Goal: Information Seeking & Learning: Learn about a topic

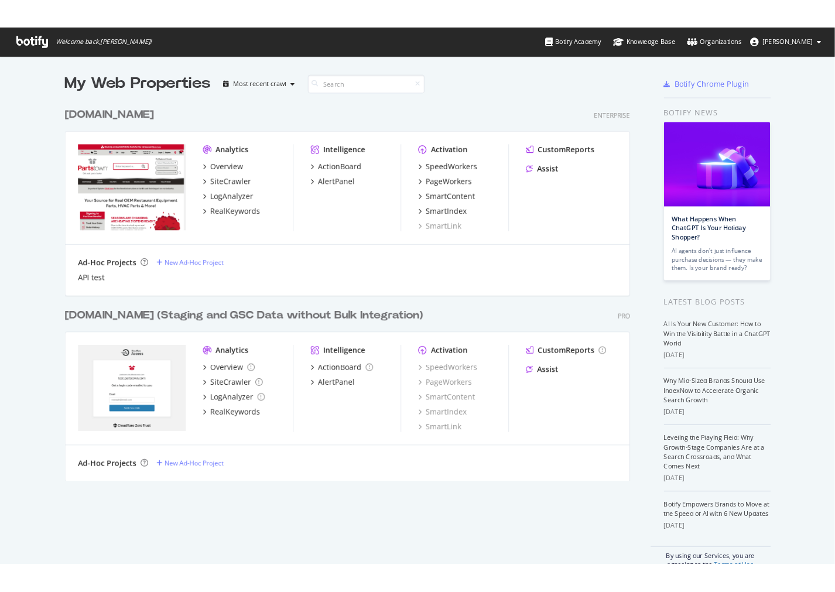
scroll to position [582, 901]
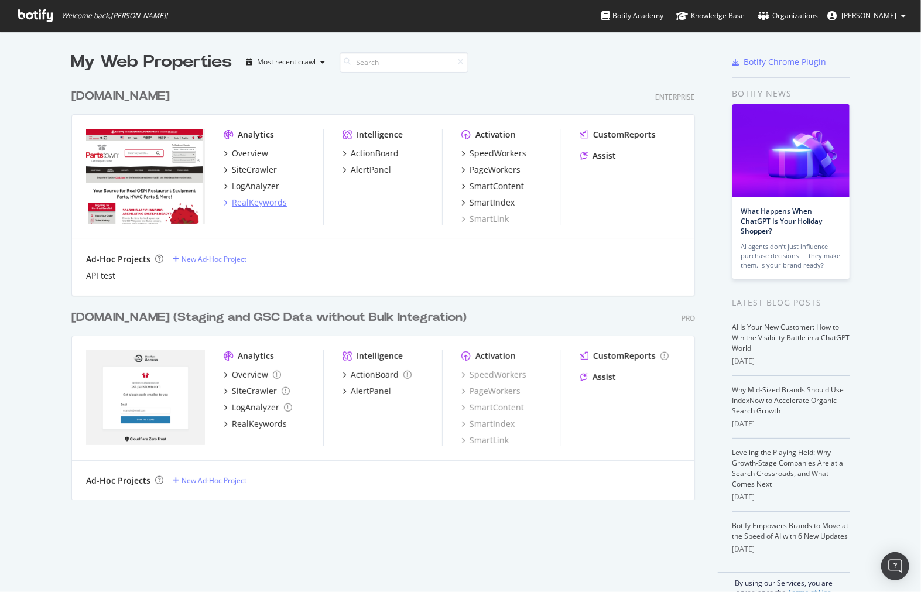
click at [272, 203] on div "RealKeywords" at bounding box center [259, 203] width 55 height 12
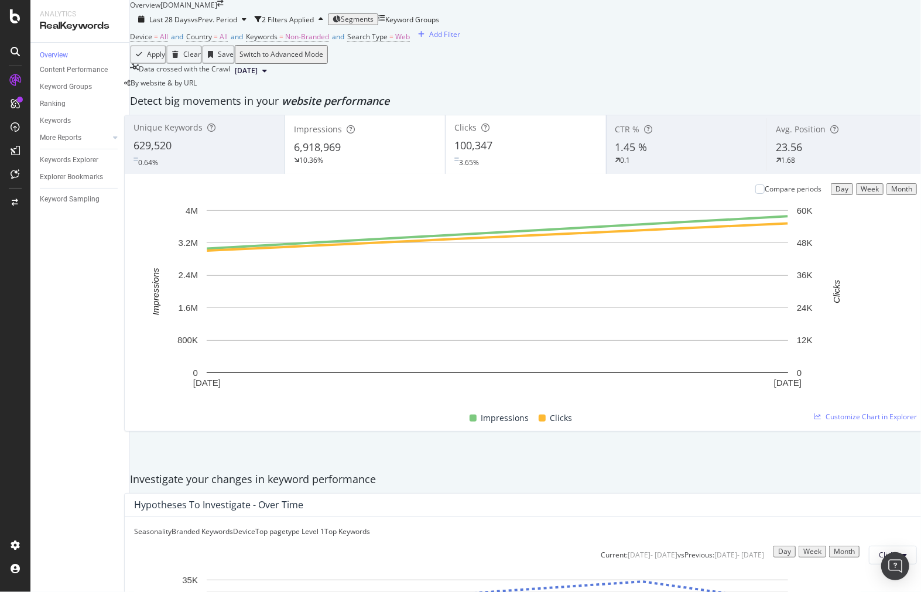
click at [373, 24] on span "Segments" at bounding box center [357, 19] width 33 height 10
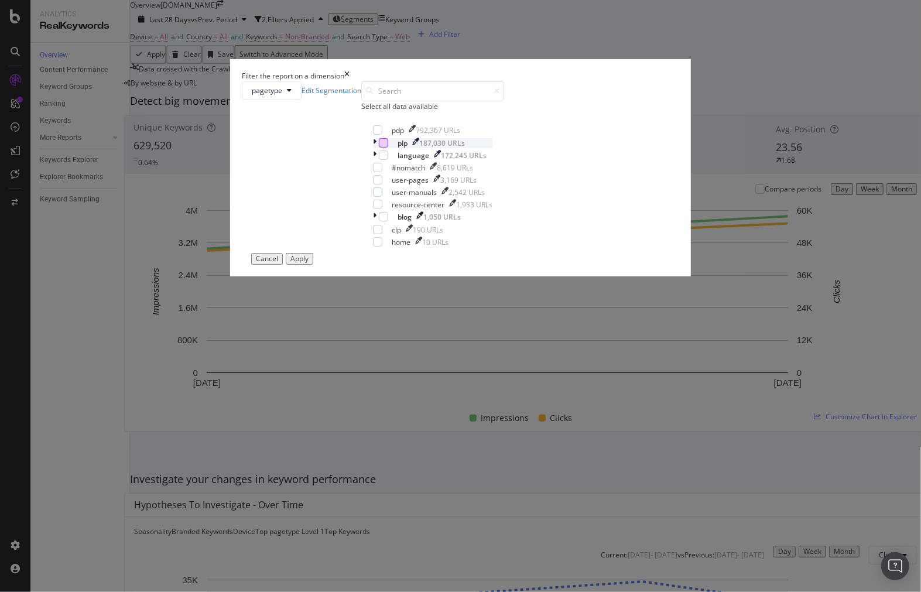
click at [379, 147] on div "modal" at bounding box center [383, 142] width 9 height 9
click at [308, 263] on div "Apply" at bounding box center [299, 259] width 18 height 8
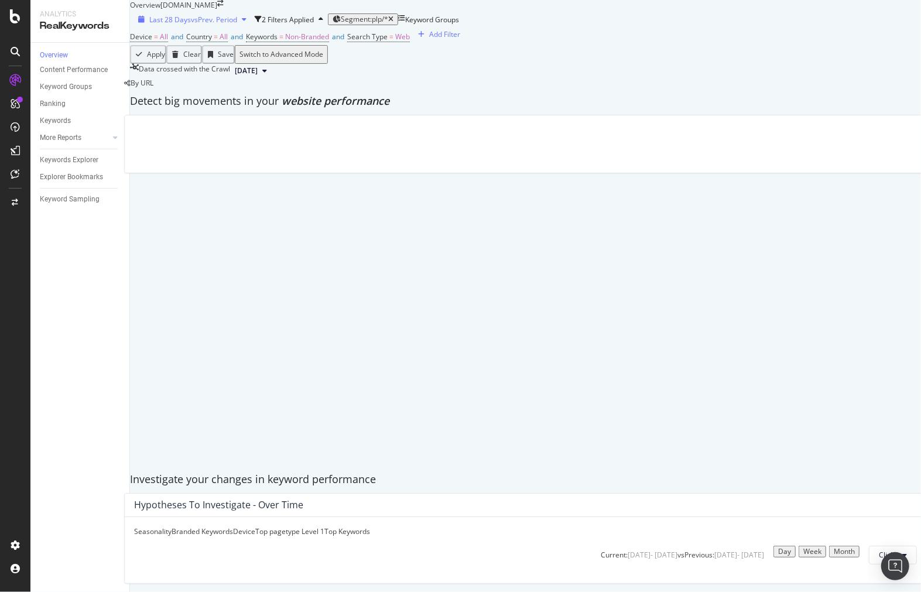
click at [203, 25] on span "vs Prev. Period" at bounding box center [214, 20] width 46 height 10
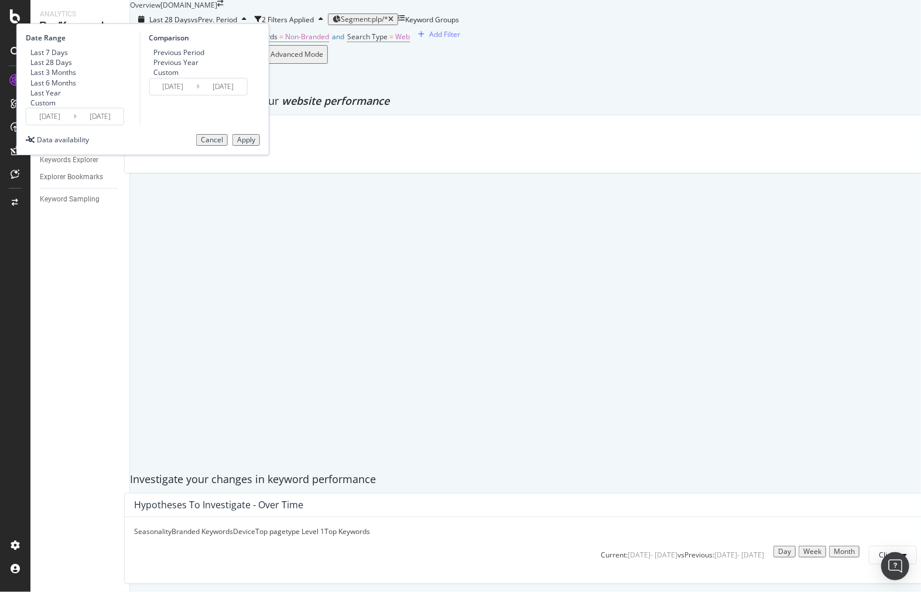
click at [73, 125] on input "[DATE]" at bounding box center [49, 116] width 47 height 16
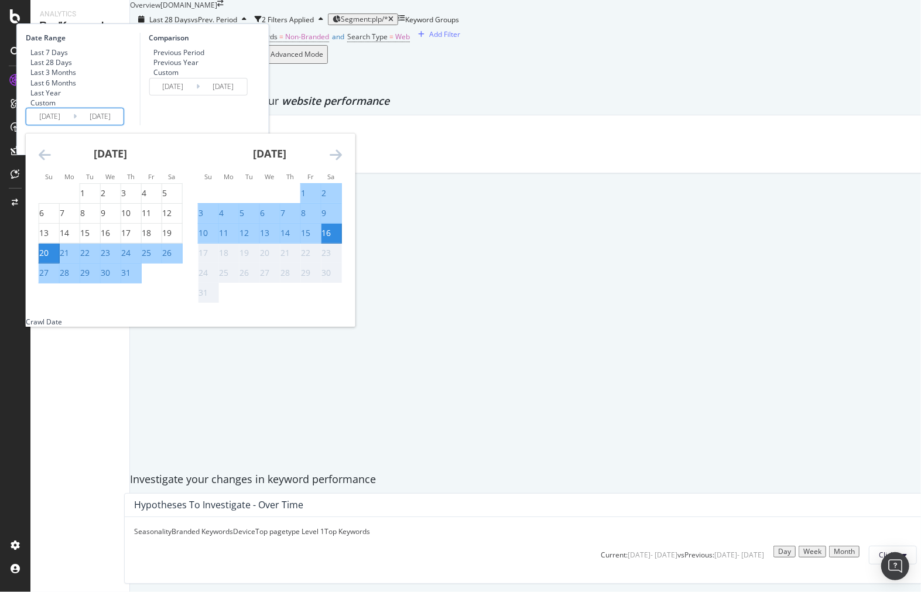
click at [208, 239] on div "10" at bounding box center [202, 233] width 9 height 12
type input "[DATE]"
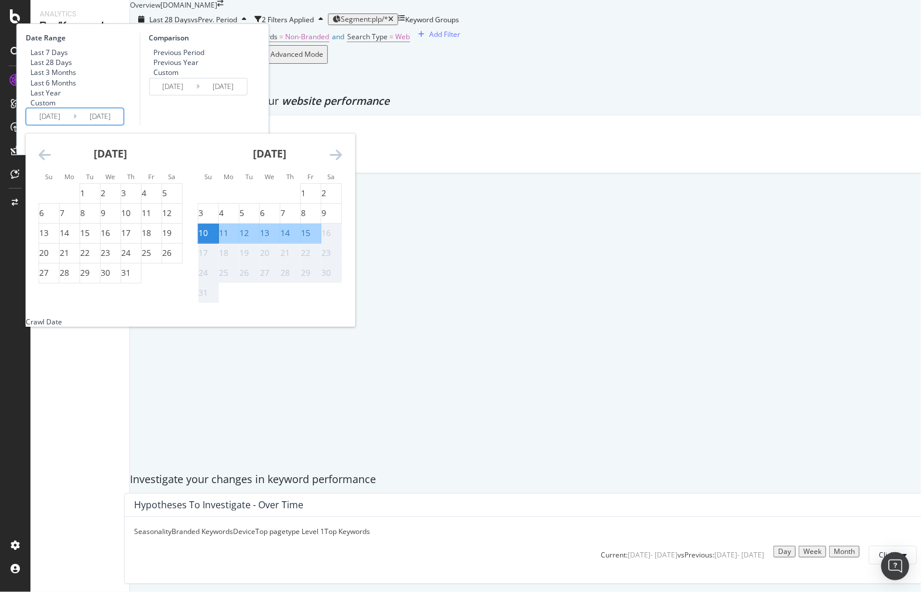
click at [349, 290] on div "[DATE] 1 2 3 4 5 6 7 8 9 10 11 12 13 14 15 16 17 18 19 20 21 22 23 24 25 26 27 …" at bounding box center [269, 218] width 159 height 170
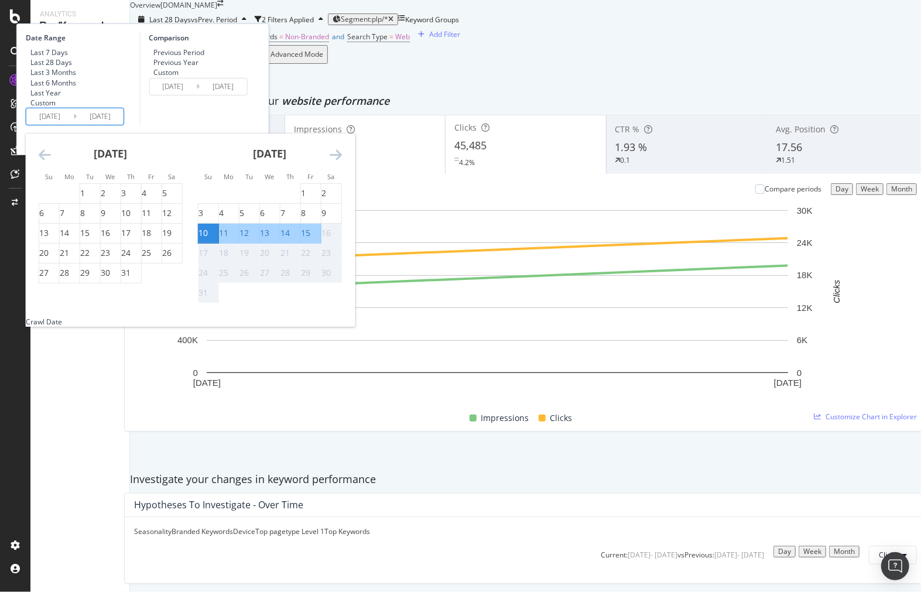
click at [342, 293] on table "1 2 3 4 5 6 7 8 9 10 11 12 13 14 15 16 17 18 19 20 21 22 23 24 25 26 27 28 29 3…" at bounding box center [270, 243] width 144 height 120
click at [331, 239] on div "16" at bounding box center [325, 233] width 9 height 12
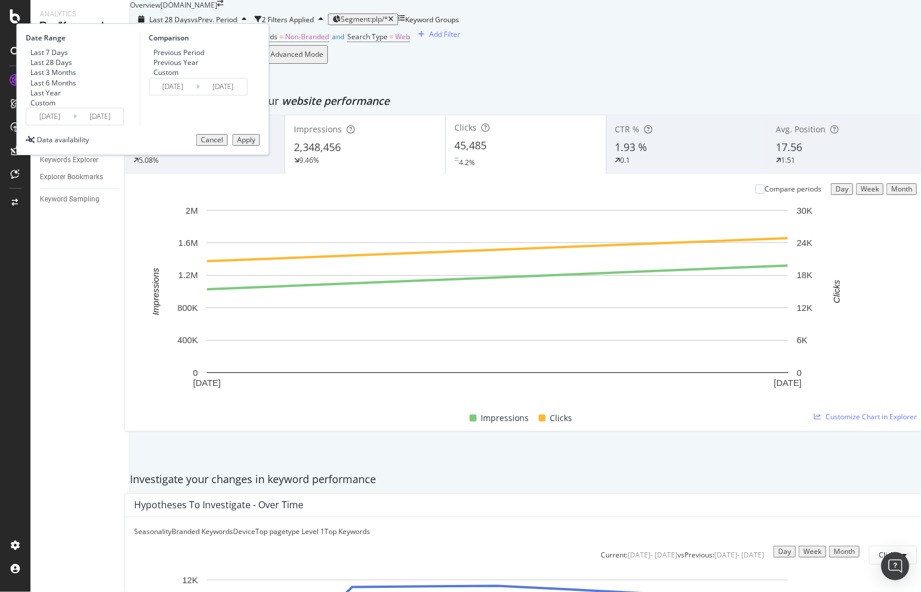
click at [198, 67] on div "Previous Year" at bounding box center [175, 62] width 45 height 10
type input "[DATE]"
click at [255, 144] on div "Apply" at bounding box center [246, 140] width 18 height 8
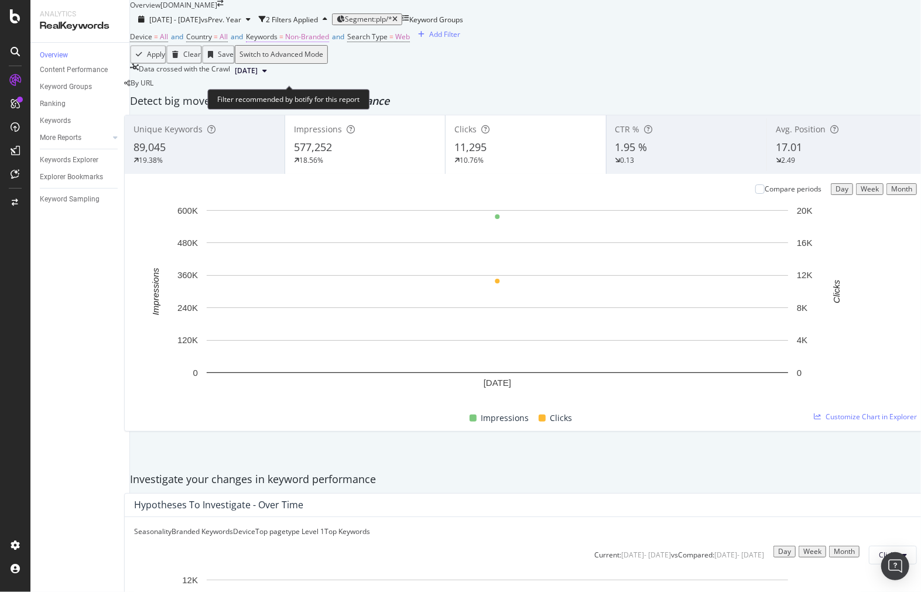
click at [322, 42] on span "Non-Branded" at bounding box center [307, 37] width 44 height 10
click at [327, 88] on div "button" at bounding box center [320, 84] width 14 height 7
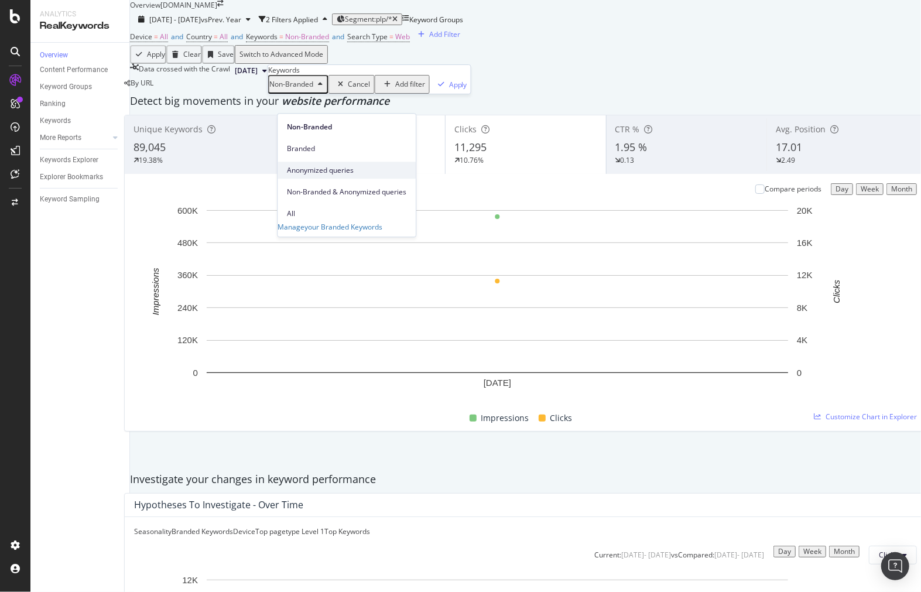
click at [398, 165] on span "Anonymized queries" at bounding box center [346, 170] width 119 height 11
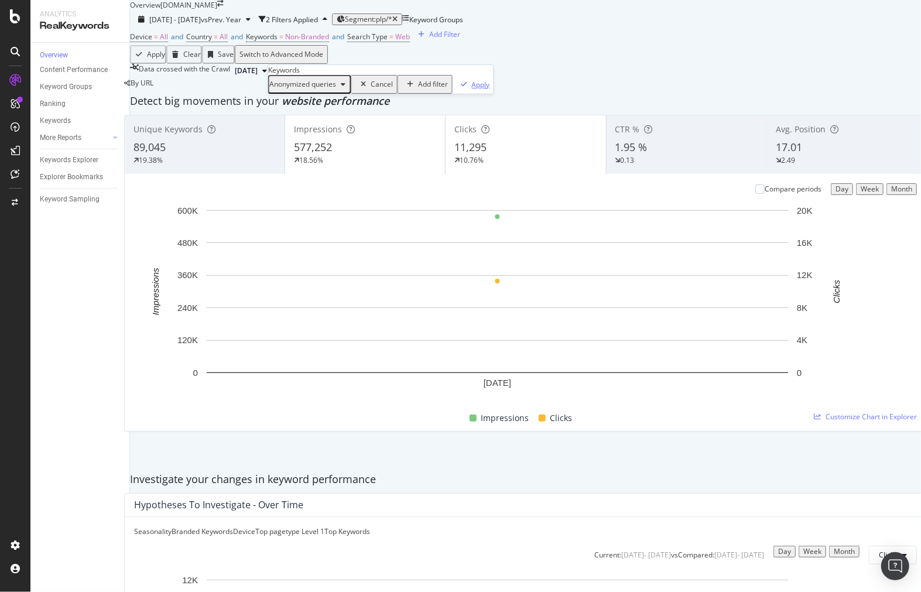
click at [472, 90] on div "Apply" at bounding box center [481, 85] width 18 height 10
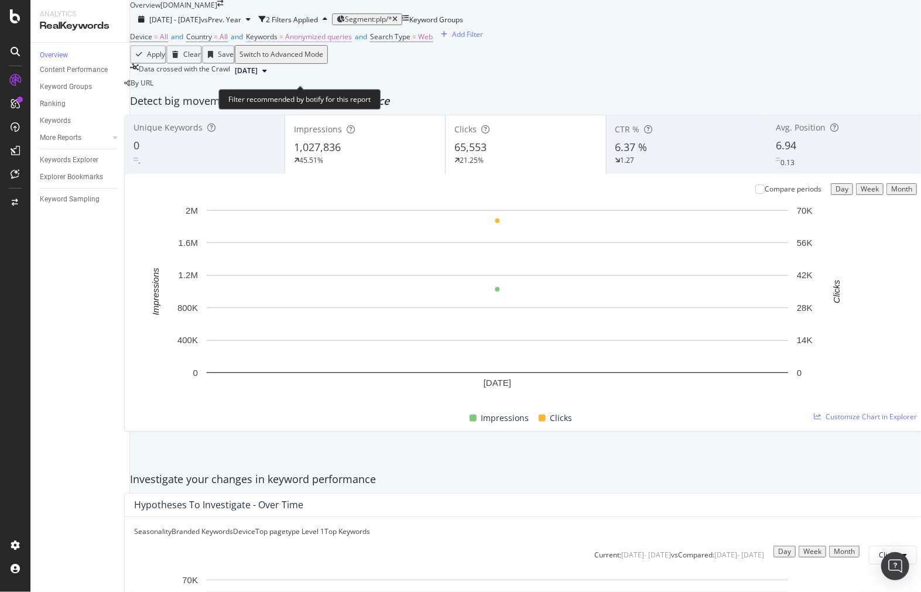
click at [341, 42] on span "Anonymized queries" at bounding box center [318, 37] width 67 height 10
click at [498, 78] on div "Data crossed with the Crawl [DATE]" at bounding box center [525, 71] width 791 height 14
click at [328, 42] on span "Anonymized queries" at bounding box center [318, 37] width 67 height 10
click at [350, 88] on div "button" at bounding box center [343, 84] width 14 height 7
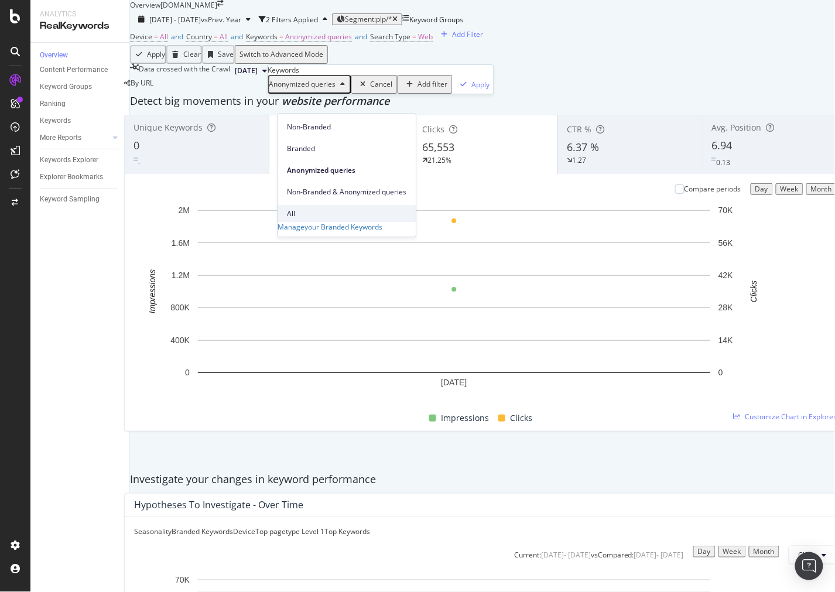
click at [366, 208] on span "All" at bounding box center [346, 213] width 119 height 11
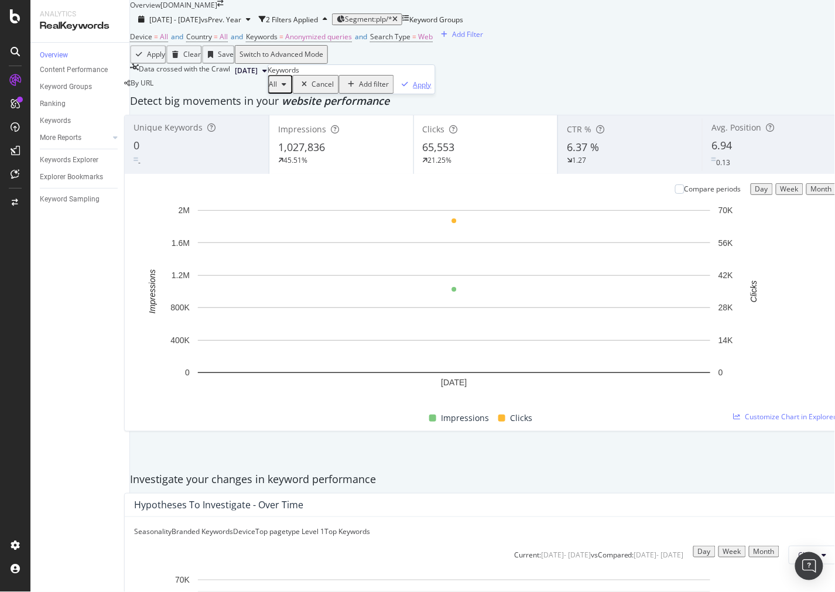
click at [397, 94] on div "All Cancel Add filter Apply" at bounding box center [351, 84] width 167 height 19
click at [413, 90] on div "Apply" at bounding box center [422, 85] width 18 height 10
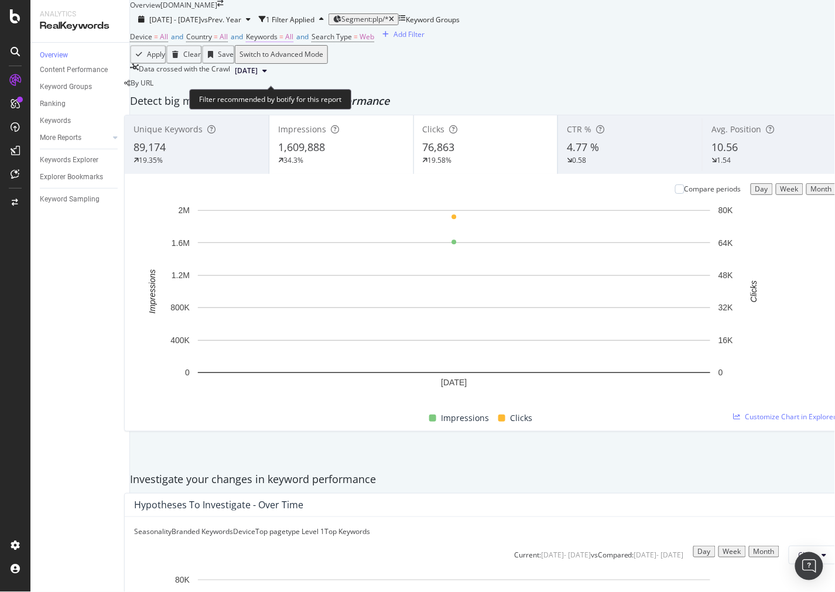
click at [293, 42] on span "All" at bounding box center [289, 37] width 8 height 10
click at [284, 92] on div "All" at bounding box center [280, 84] width 22 height 15
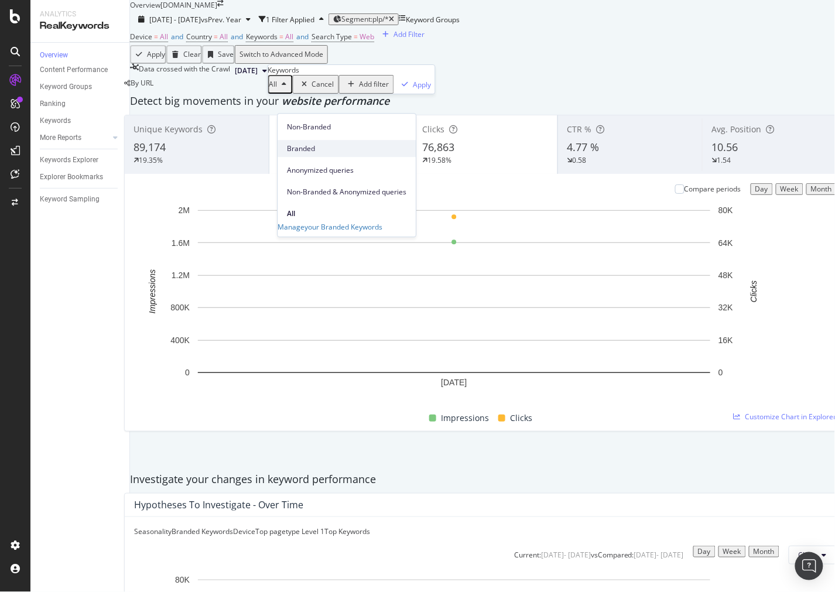
click at [319, 146] on span "Branded" at bounding box center [346, 148] width 119 height 11
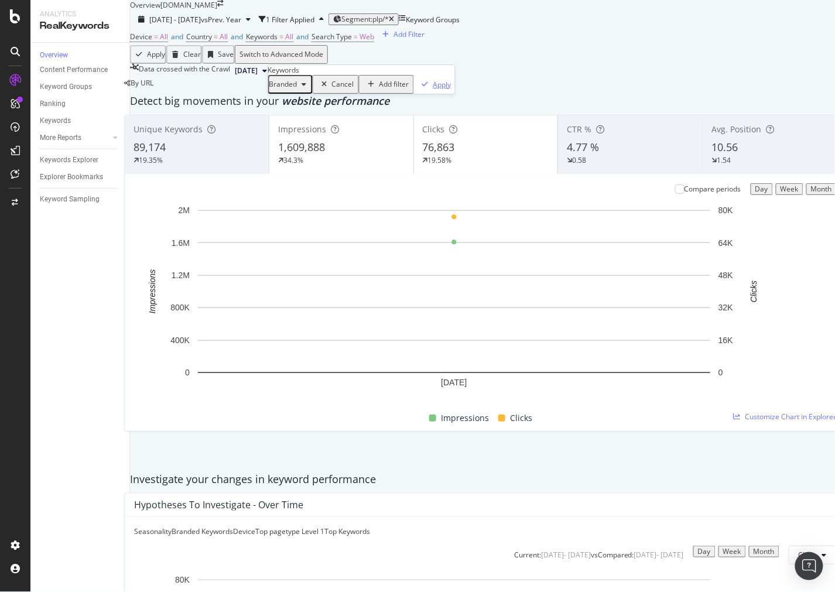
click at [433, 90] on div "Apply" at bounding box center [442, 85] width 18 height 10
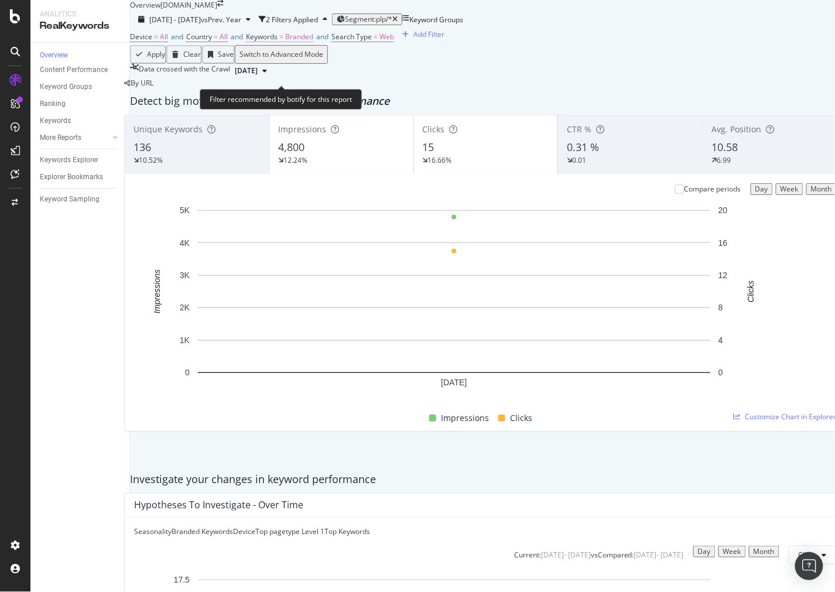
click at [306, 42] on span "Branded" at bounding box center [299, 37] width 28 height 10
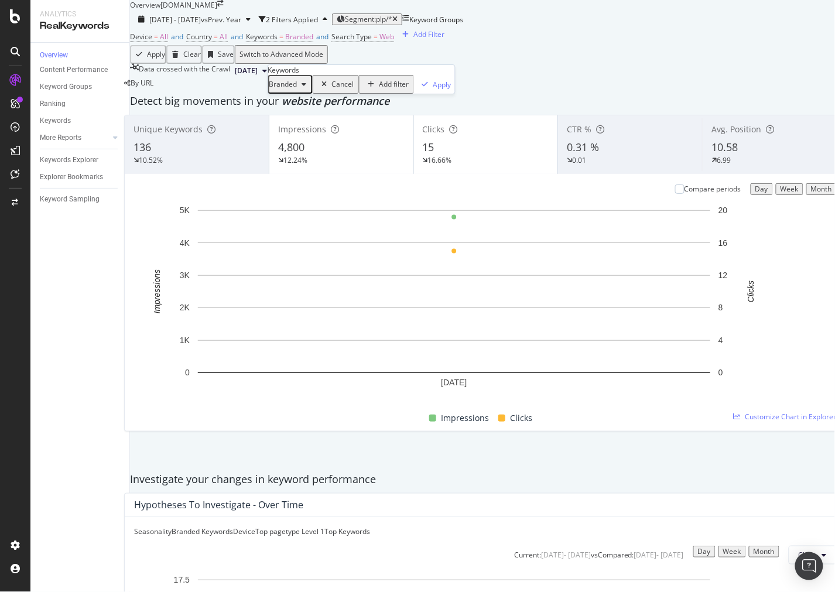
click at [311, 92] on div "Branded" at bounding box center [290, 84] width 42 height 15
click at [334, 130] on span "Non-Branded" at bounding box center [346, 127] width 119 height 11
click at [449, 90] on div "Apply" at bounding box center [458, 85] width 18 height 10
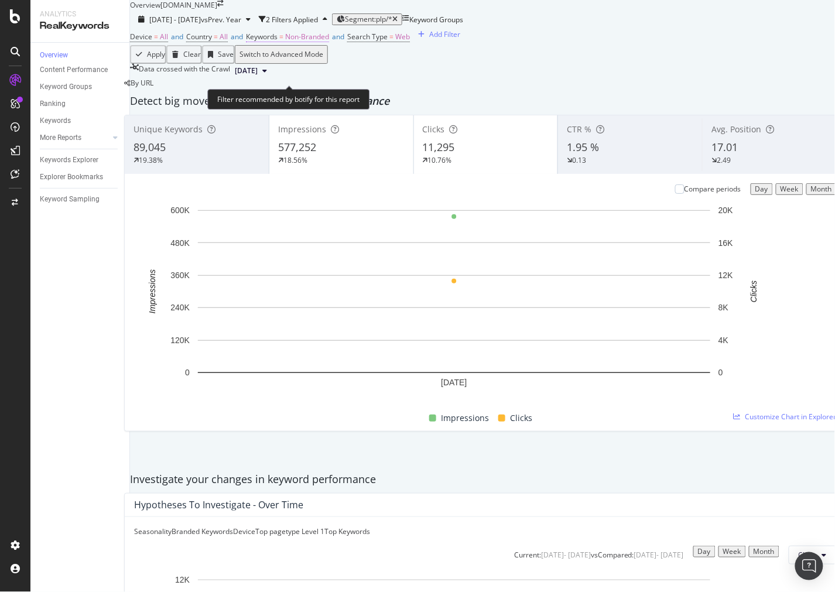
click at [306, 42] on span "Keywords = Non-Branded" at bounding box center [287, 37] width 83 height 11
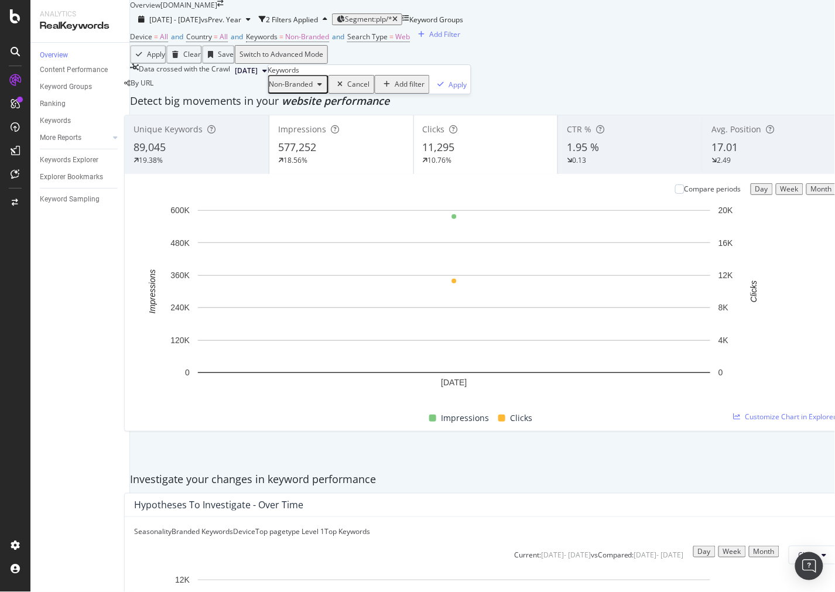
click at [321, 92] on div "Non-Branded" at bounding box center [298, 84] width 58 height 15
click at [348, 208] on span "All" at bounding box center [346, 213] width 119 height 11
click at [400, 94] on div "All Cancel Add filter Apply" at bounding box center [351, 84] width 167 height 19
click at [402, 94] on button "Apply" at bounding box center [414, 84] width 41 height 19
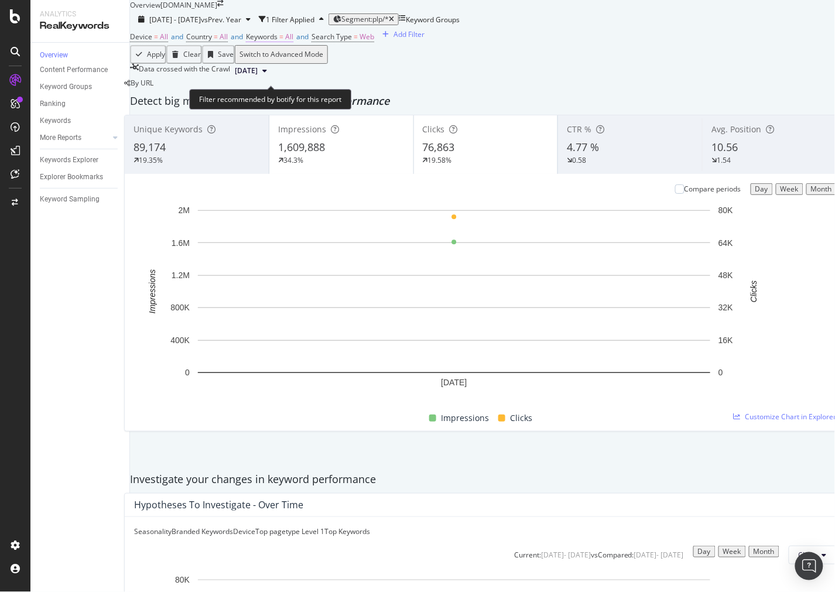
click at [293, 42] on span "All" at bounding box center [289, 37] width 8 height 10
drag, startPoint x: 298, startPoint y: 112, endPoint x: 297, endPoint y: 104, distance: 8.9
click at [291, 92] on div "All" at bounding box center [280, 84] width 22 height 15
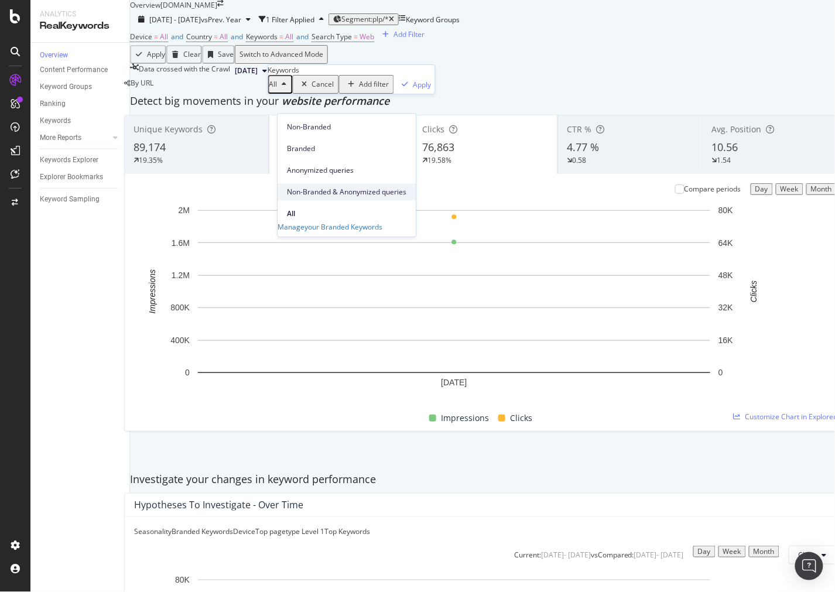
click at [342, 187] on span "Non-Branded & Anonymized queries" at bounding box center [346, 192] width 119 height 11
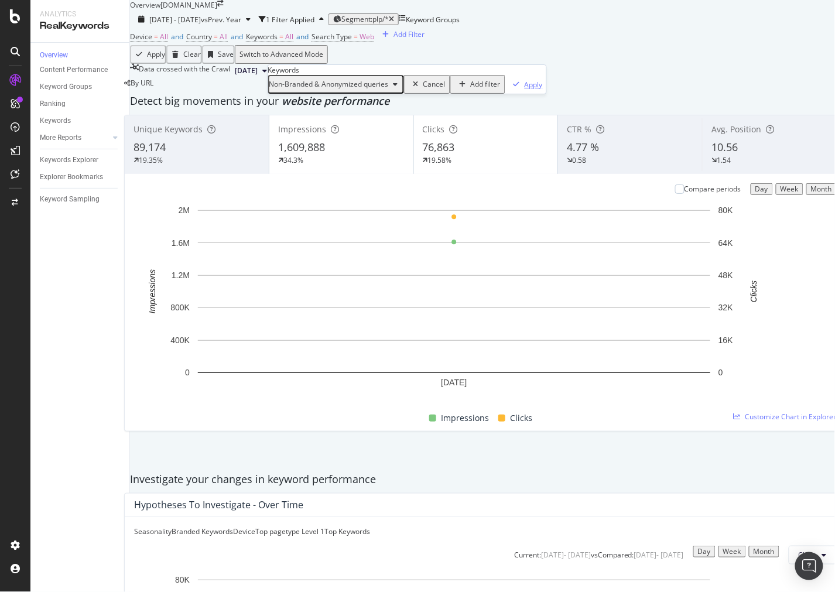
click at [524, 90] on div "Apply" at bounding box center [533, 85] width 18 height 10
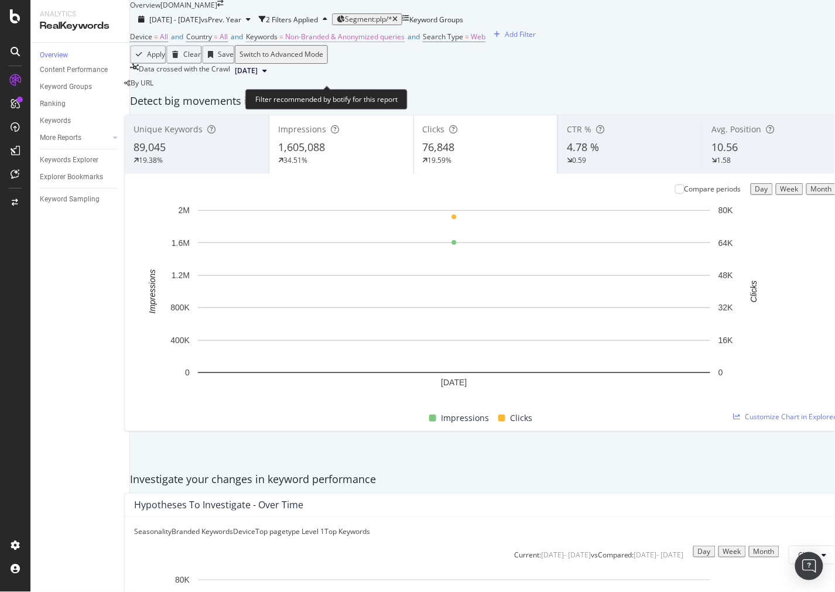
click at [349, 42] on span "Non-Branded & Anonymized queries" at bounding box center [344, 37] width 119 height 10
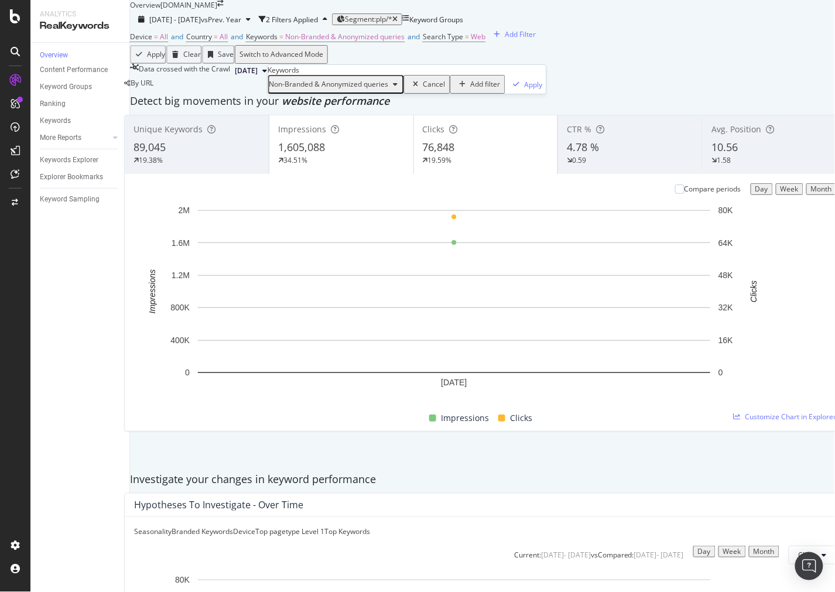
click at [359, 89] on span "Non-Branded & Anonymized queries" at bounding box center [328, 84] width 119 height 10
click at [358, 205] on div "All" at bounding box center [347, 213] width 141 height 17
click at [400, 94] on div "All Cancel Add filter Apply" at bounding box center [351, 84] width 167 height 19
click at [413, 90] on div "Apply" at bounding box center [422, 85] width 18 height 10
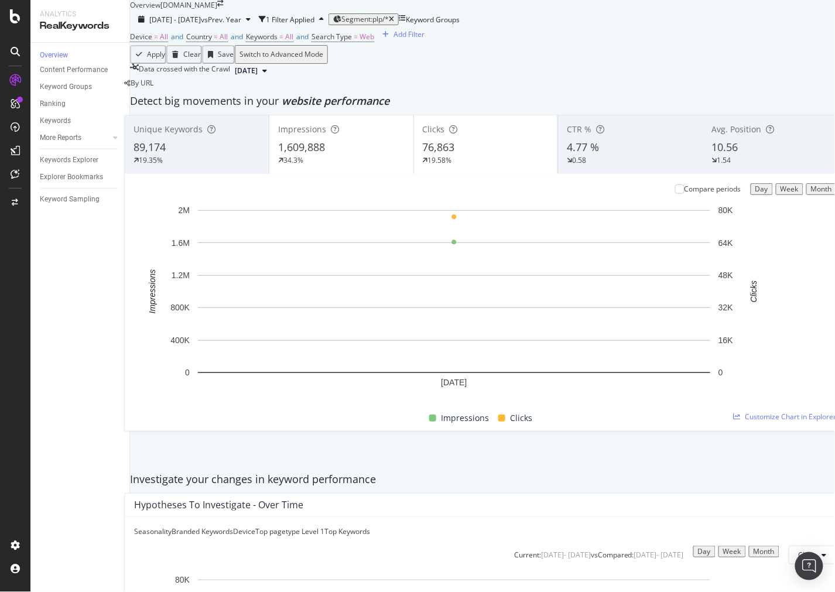
scroll to position [390, 0]
drag, startPoint x: 149, startPoint y: 192, endPoint x: 156, endPoint y: 182, distance: 11.9
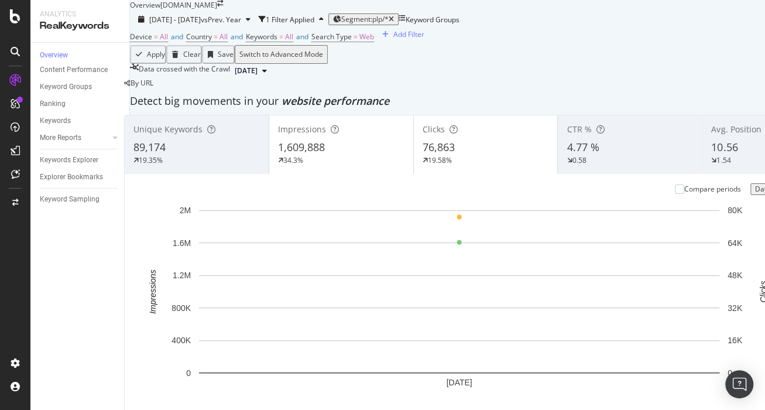
scroll to position [2057, 0]
